Goal: Navigation & Orientation: Understand site structure

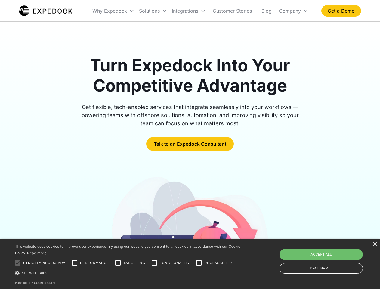
click at [200, 11] on div "Integrations" at bounding box center [188, 11] width 38 height 20
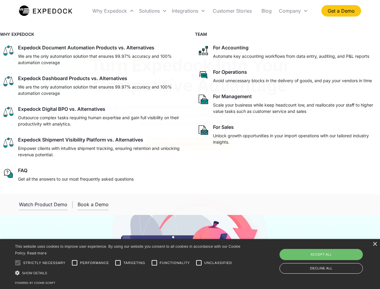
click at [113, 11] on div "Why Expedock" at bounding box center [109, 11] width 35 height 6
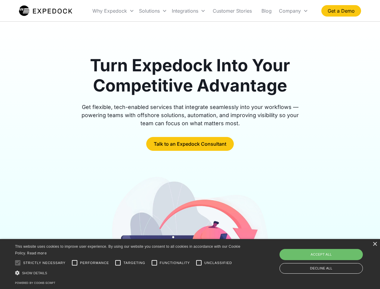
click at [153, 11] on div "Solutions" at bounding box center [149, 11] width 21 height 6
click at [188, 11] on div "Integrations" at bounding box center [185, 11] width 26 height 6
click at [293, 11] on div "Company" at bounding box center [290, 11] width 22 height 6
click at [18, 262] on div at bounding box center [18, 262] width 12 height 12
click at [75, 262] on input "Performance" at bounding box center [75, 262] width 12 height 12
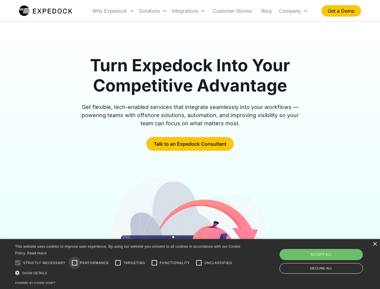
checkbox input "true"
click at [118, 262] on input "Targeting" at bounding box center [118, 262] width 12 height 12
checkbox input "true"
click at [154, 262] on input "Functionality" at bounding box center [154, 262] width 12 height 12
checkbox input "true"
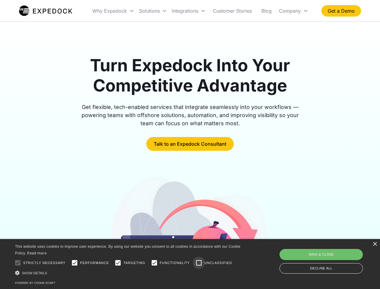
click at [199, 262] on input "Unclassified" at bounding box center [199, 262] width 12 height 12
checkbox input "true"
